Goal: Transaction & Acquisition: Purchase product/service

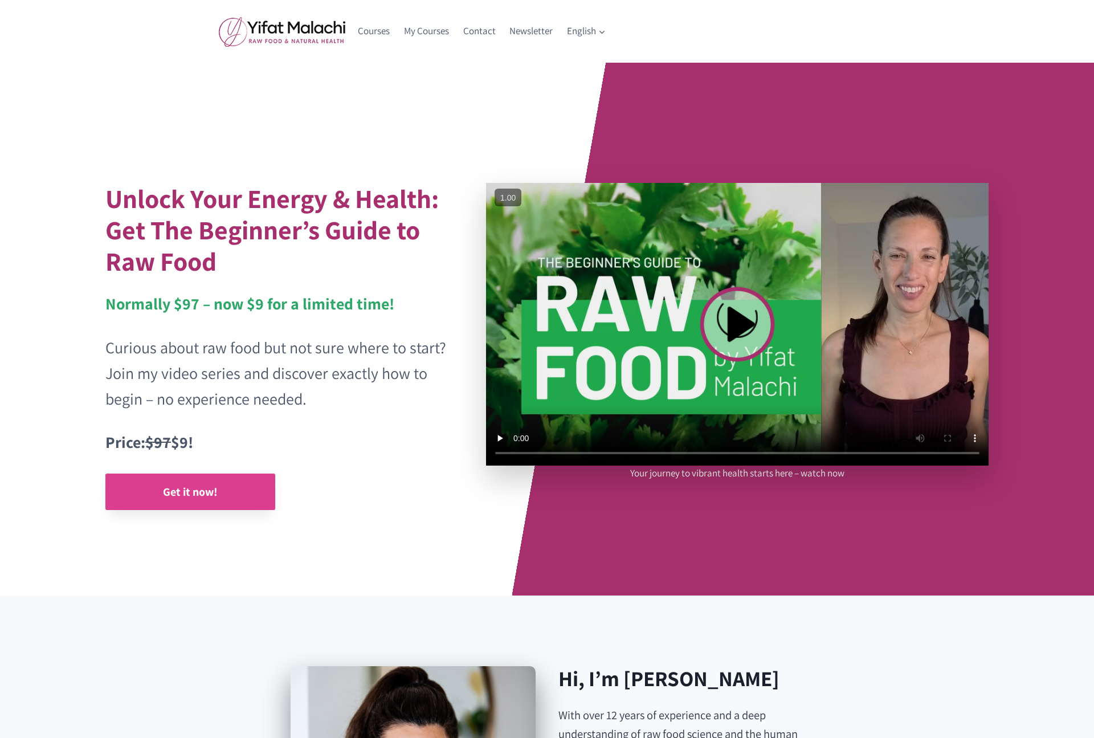
click at [191, 490] on strong "Get it now!" at bounding box center [190, 491] width 55 height 15
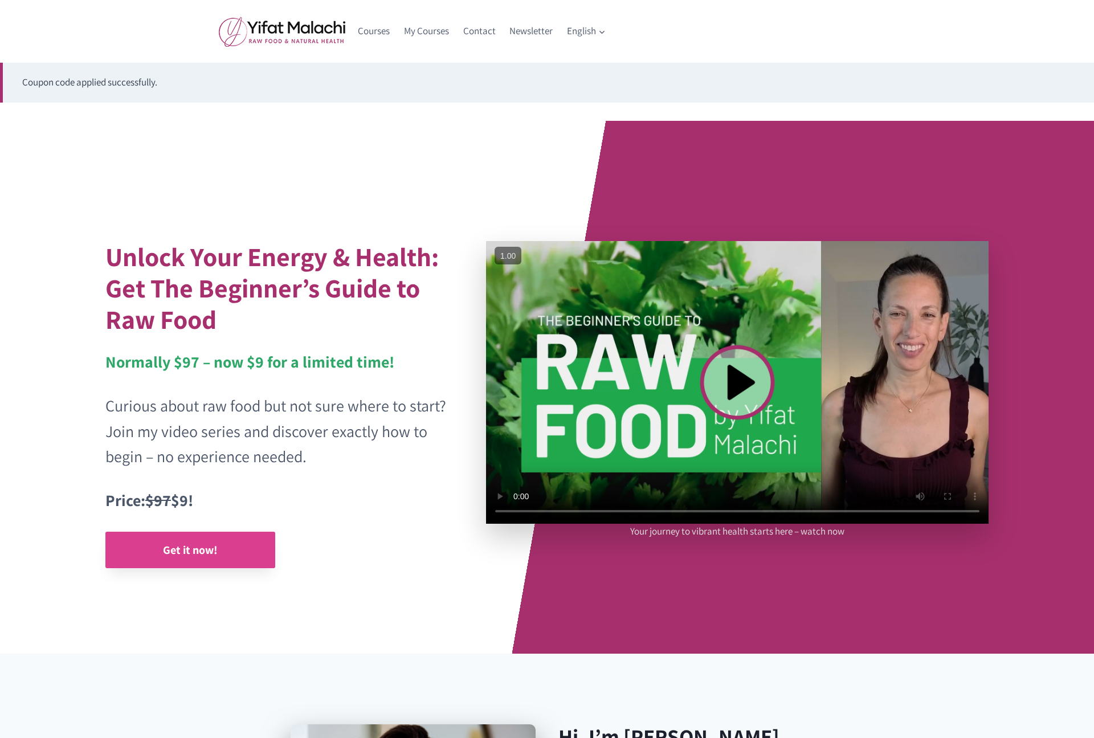
click at [169, 550] on strong "Get it now!" at bounding box center [190, 549] width 55 height 15
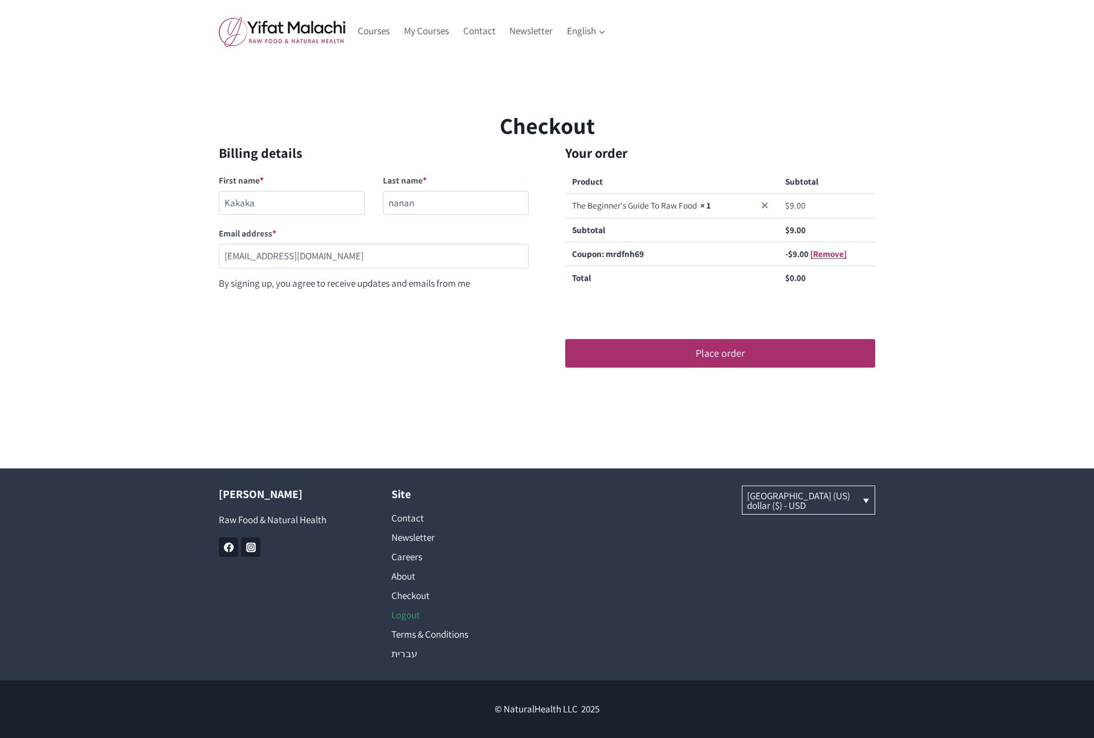
click at [406, 613] on link "Logout" at bounding box center [460, 614] width 138 height 19
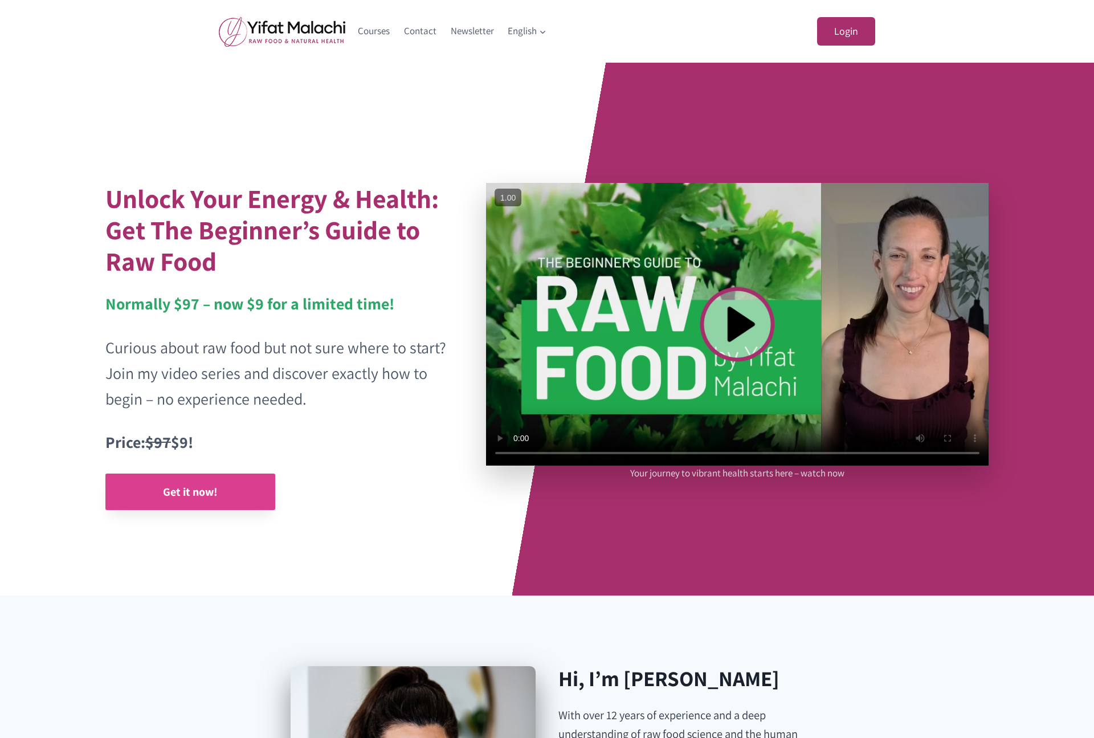
click at [199, 486] on strong "Get it now!" at bounding box center [190, 491] width 55 height 15
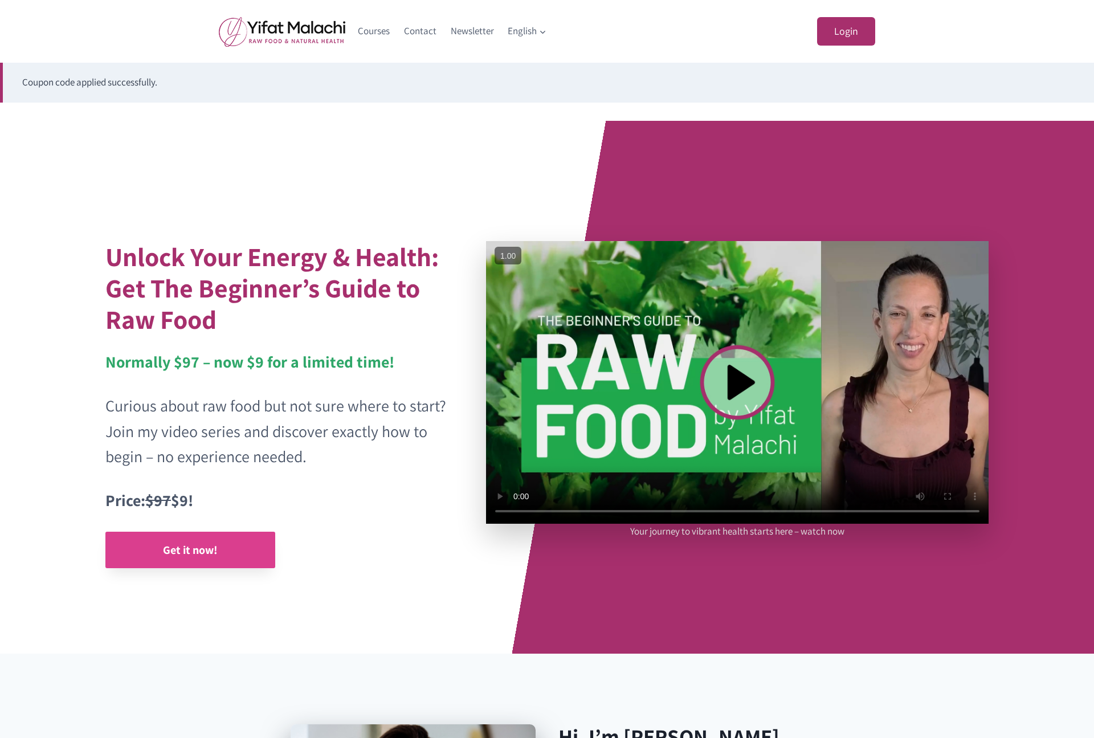
click at [189, 547] on strong "Get it now!" at bounding box center [190, 549] width 55 height 15
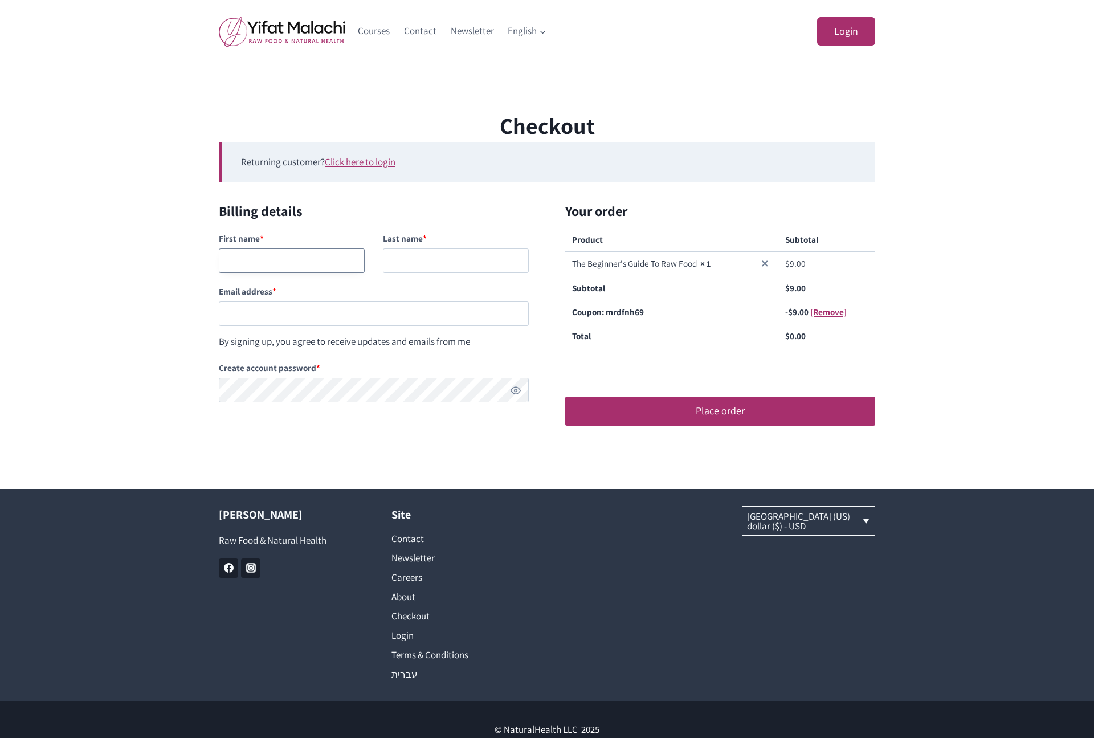
click at [281, 264] on input "First name *" at bounding box center [292, 260] width 146 height 24
type input "Mamam"
type input "nanan"
click at [229, 330] on div "First name * Mamam Last name * nanan Email address * By signing up, you agree t…" at bounding box center [374, 288] width 310 height 121
click at [235, 322] on input "Email address *" at bounding box center [374, 313] width 310 height 24
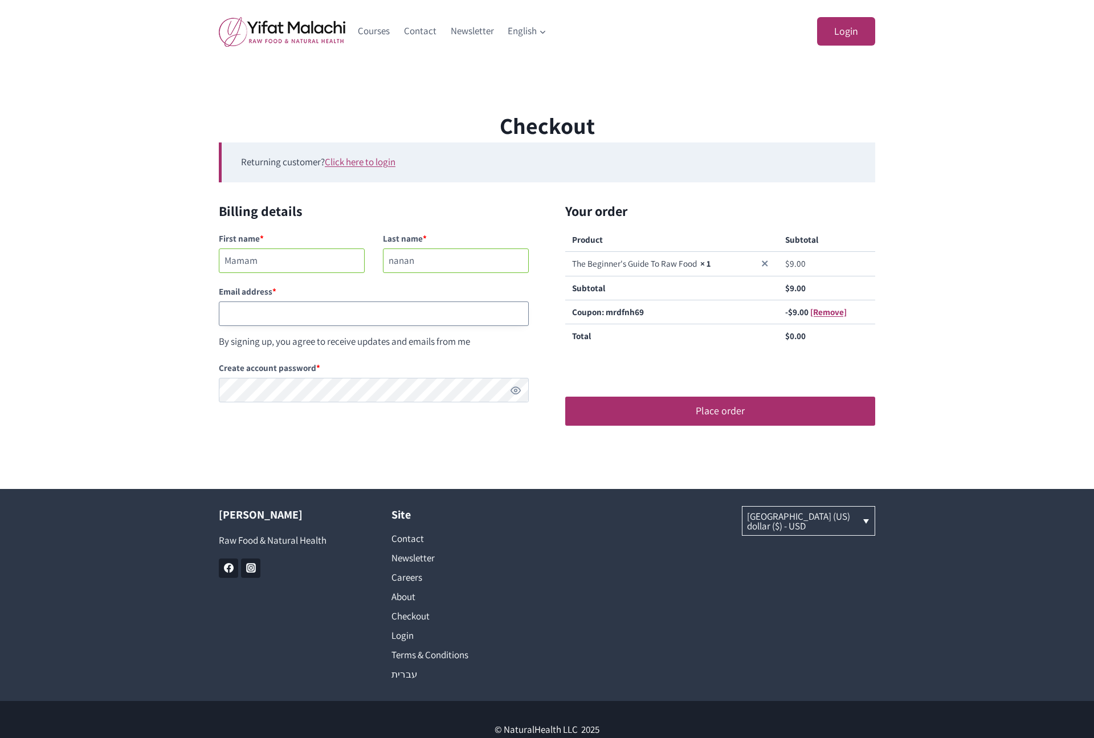
paste input "testingnh346@mailinator.com"
click at [276, 313] on input "testingnh346@mailinator.com" at bounding box center [374, 313] width 310 height 24
type input "testingnh347@mailinator.com"
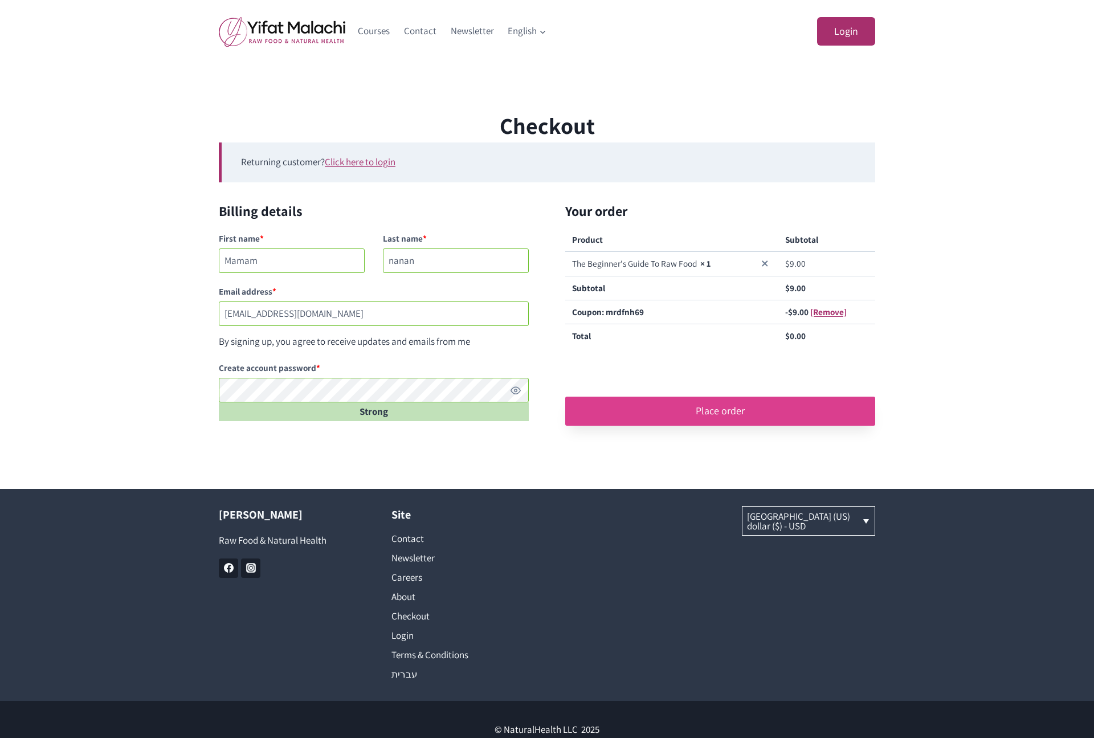
click at [734, 410] on button "Place order" at bounding box center [720, 410] width 310 height 28
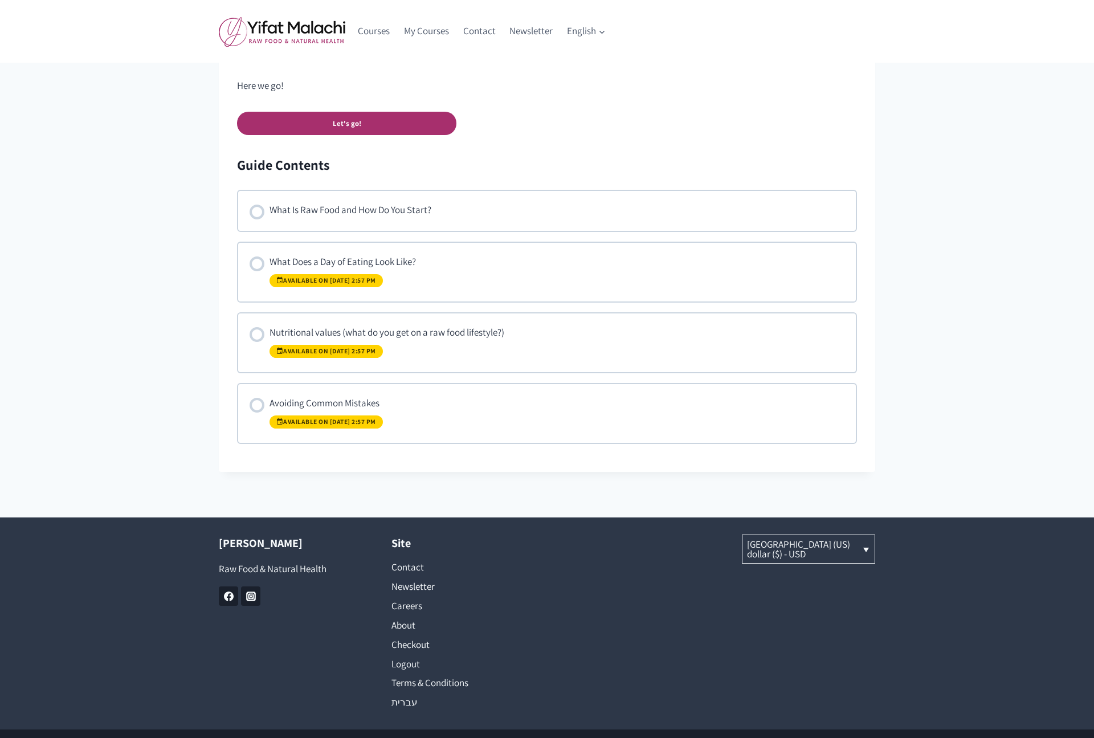
scroll to position [678, 0]
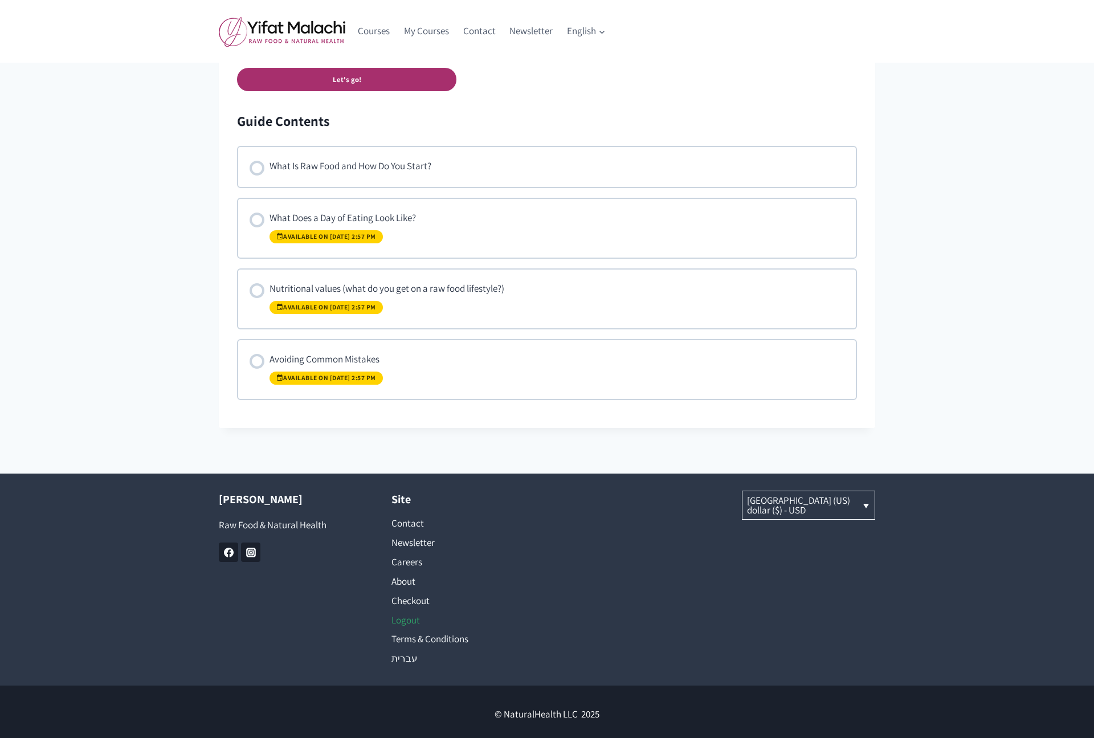
click at [406, 613] on link "Logout" at bounding box center [460, 619] width 138 height 19
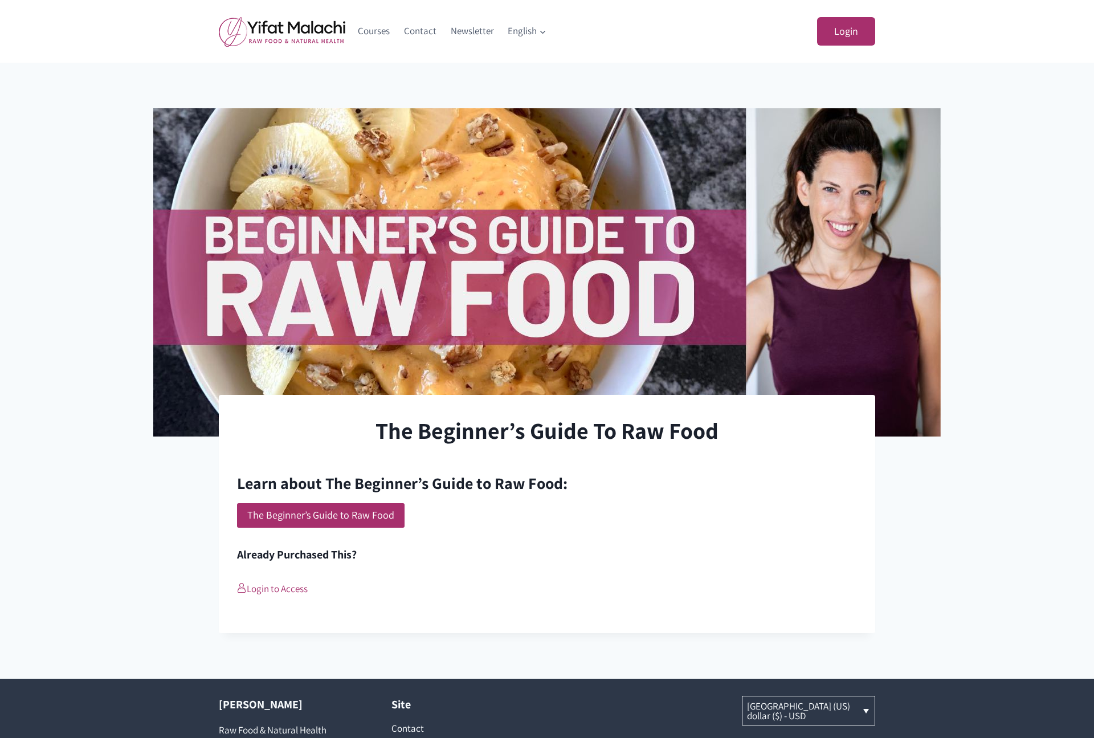
click at [187, 490] on div "The Beginner’s Guide To Raw Food Current Status Not Enrolled Enroll in this cou…" at bounding box center [547, 370] width 1094 height 525
